Goal: Navigation & Orientation: Find specific page/section

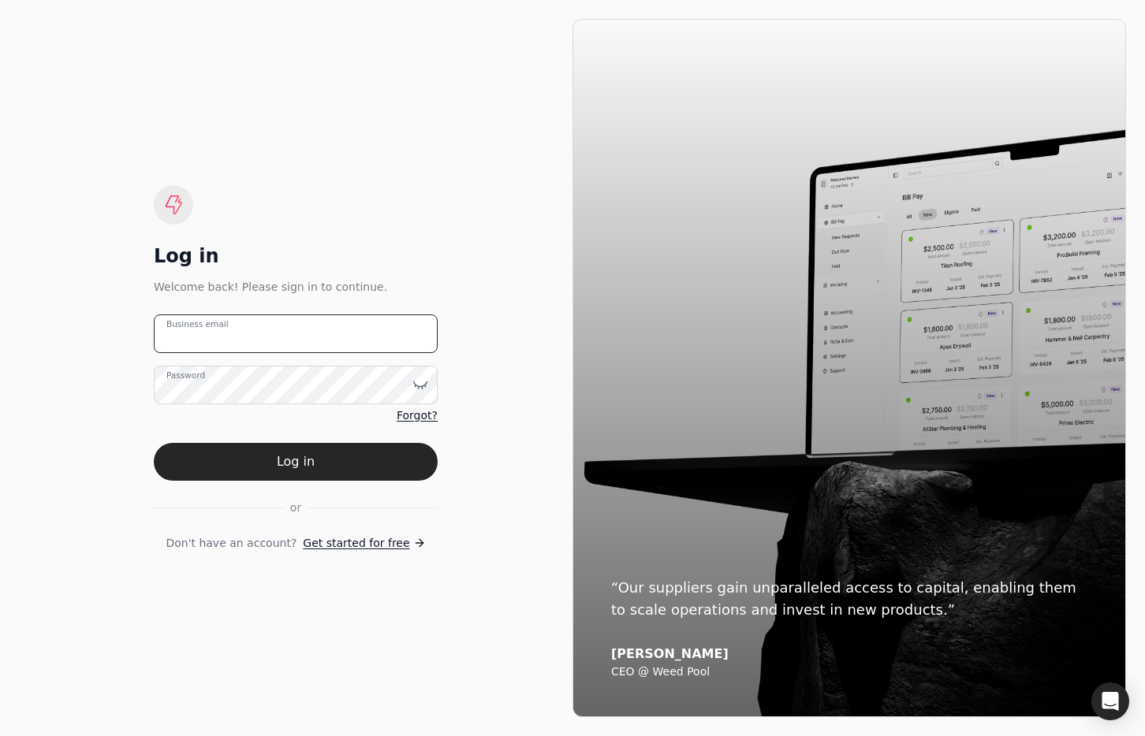
click at [367, 322] on email "Business email" at bounding box center [296, 334] width 284 height 39
type email "[EMAIL_ADDRESS][DOMAIN_NAME]"
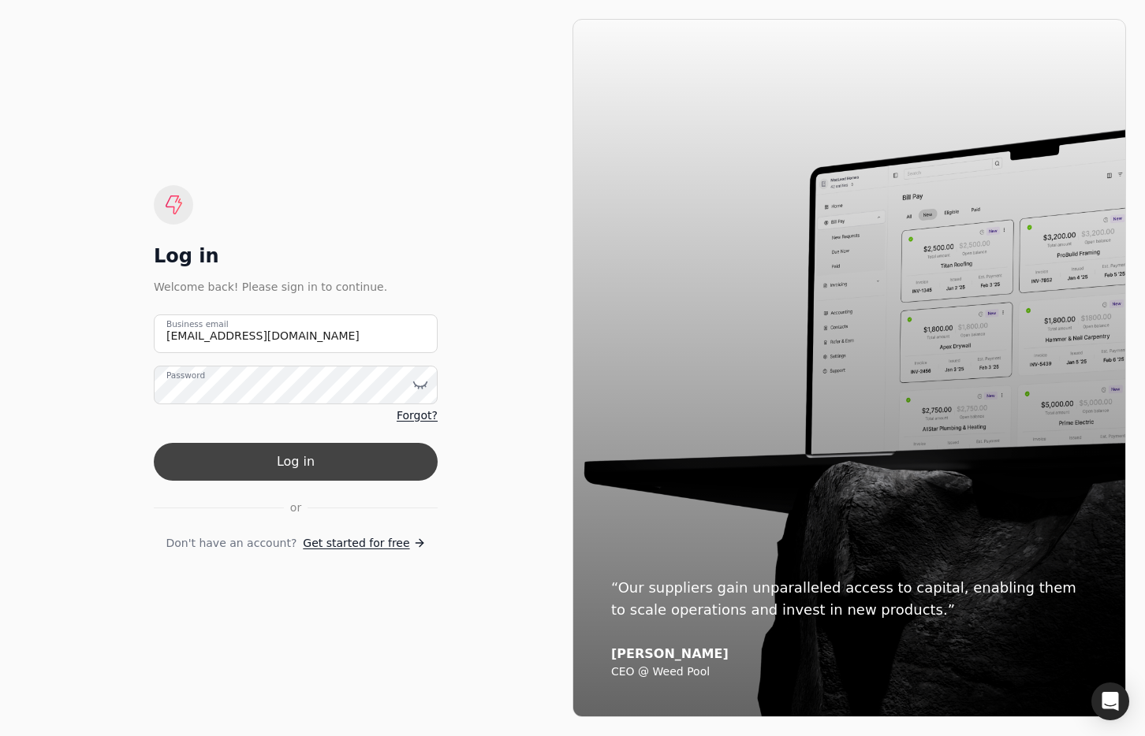
click at [346, 448] on button "Log in" at bounding box center [296, 462] width 284 height 38
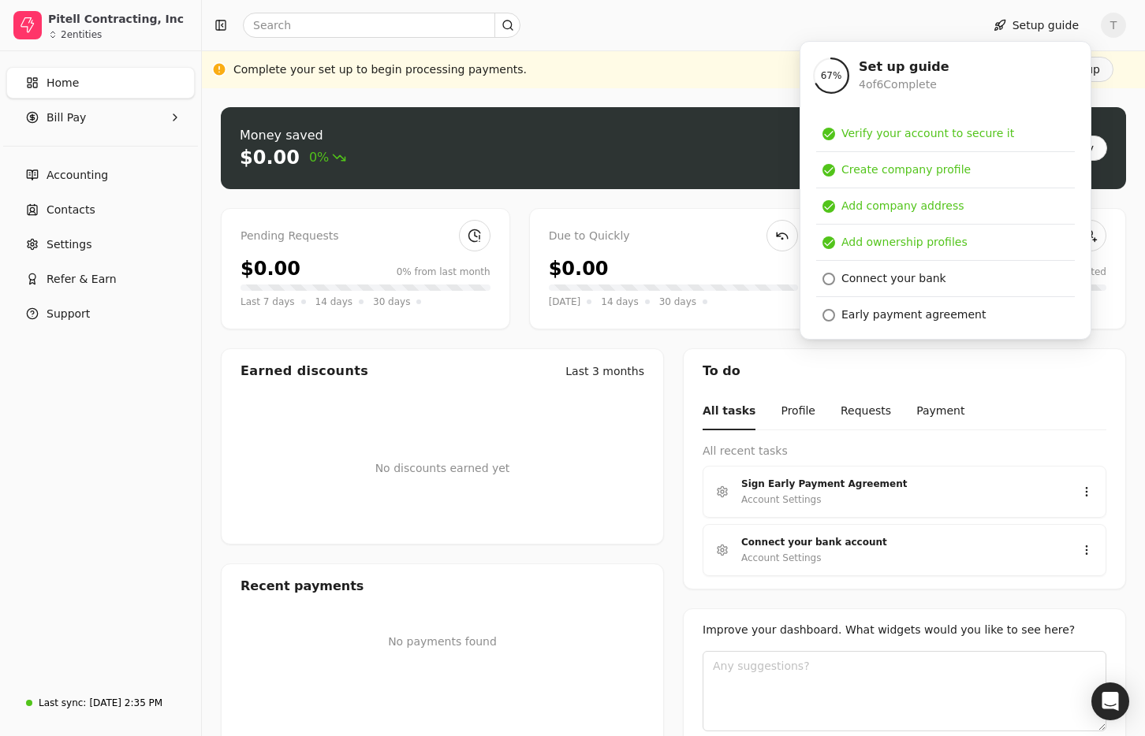
drag, startPoint x: 120, startPoint y: 483, endPoint x: 135, endPoint y: 483, distance: 15.0
click at [120, 482] on div "Home Bill Pay Accounting Contacts Settings Refer & Earn Support" at bounding box center [100, 366] width 201 height 631
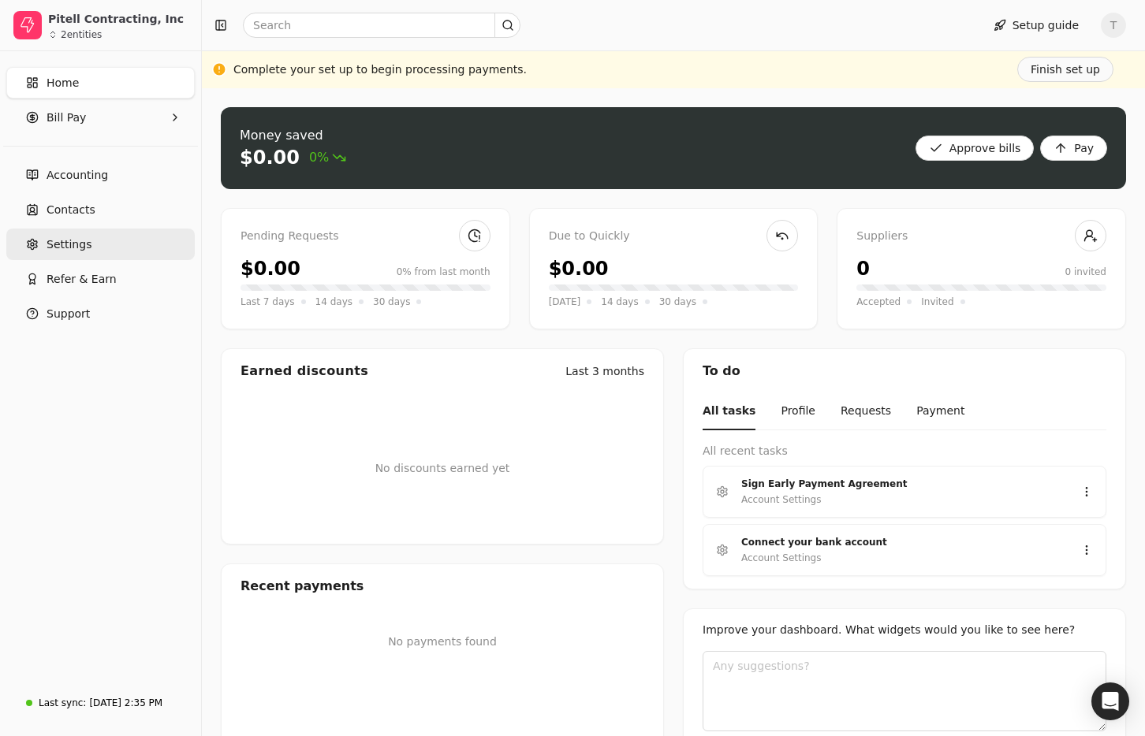
drag, startPoint x: 69, startPoint y: 217, endPoint x: 93, endPoint y: 244, distance: 36.3
click at [69, 217] on span "Contacts" at bounding box center [71, 210] width 49 height 17
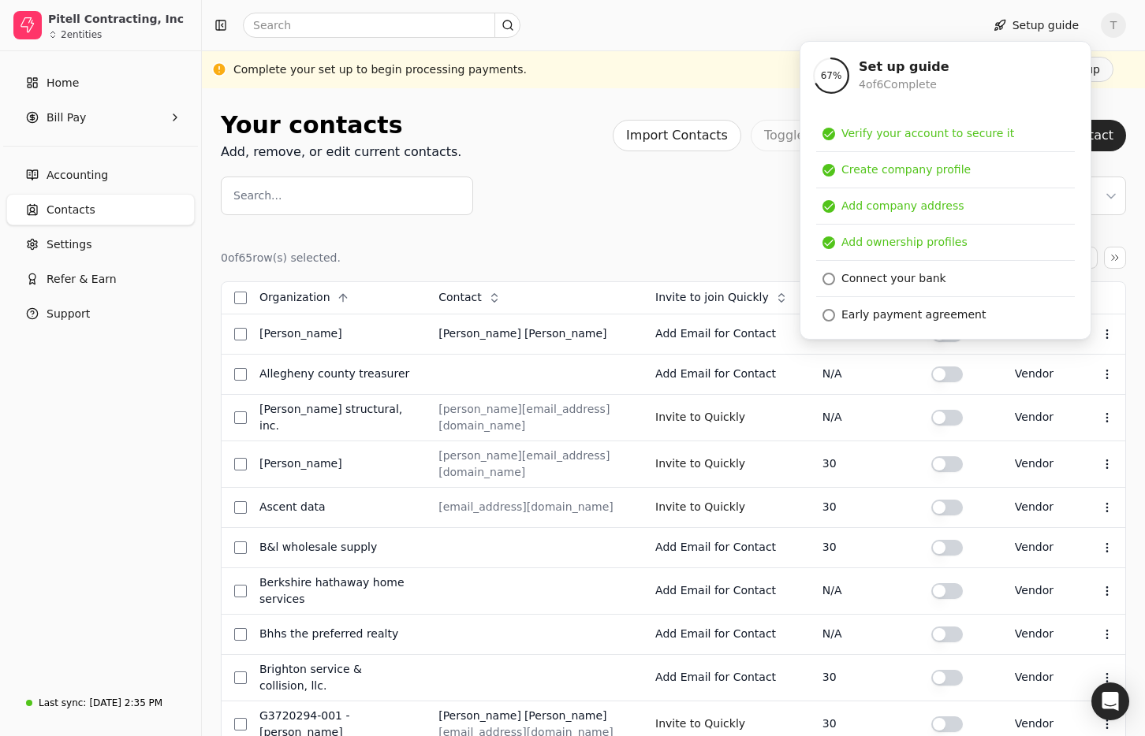
click at [636, 276] on div "0 of 65 row(s) selected. Page 1 of 4 Organization Context Menu Button Contact C…" at bounding box center [673, 749] width 905 height 1005
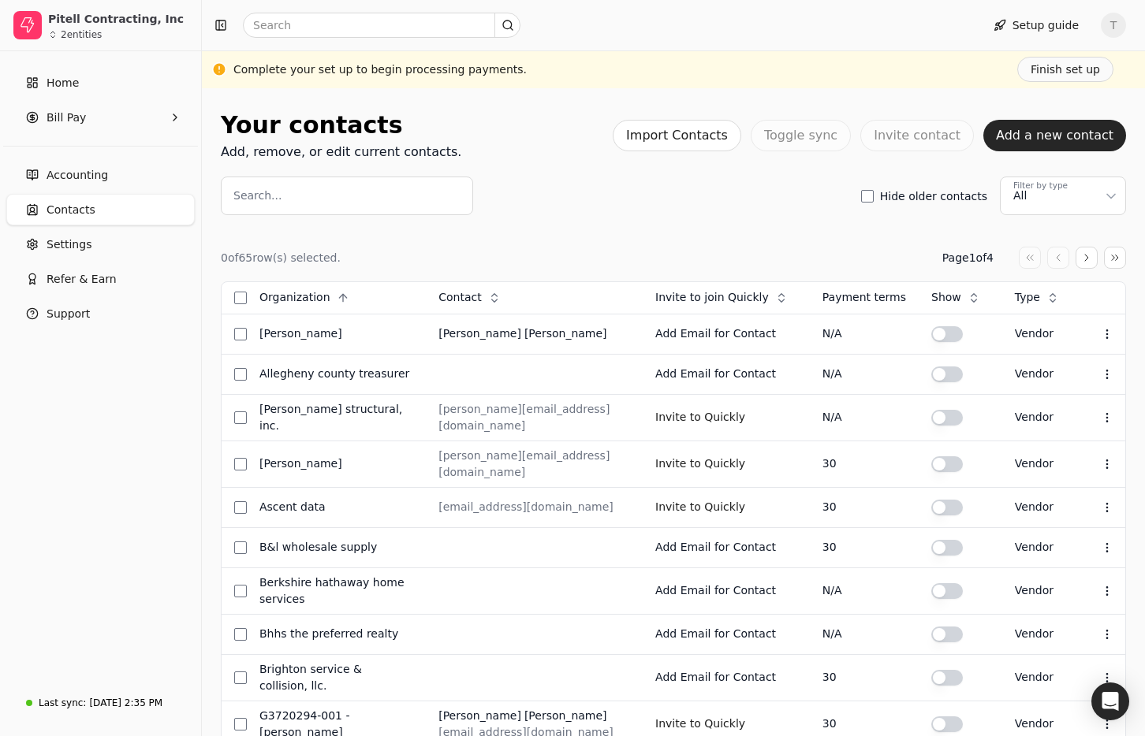
scroll to position [4, 0]
